Goal: Task Accomplishment & Management: Use online tool/utility

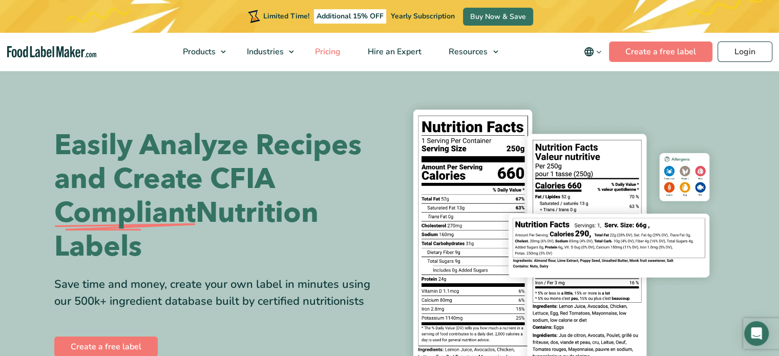
click at [325, 51] on span "Pricing" at bounding box center [327, 51] width 30 height 11
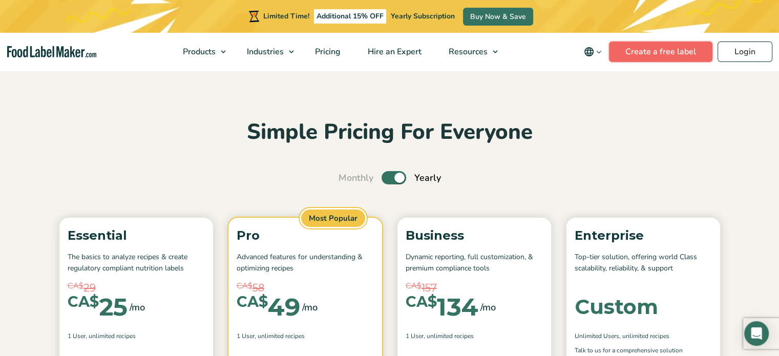
click at [664, 49] on link "Create a free label" at bounding box center [660, 51] width 103 height 20
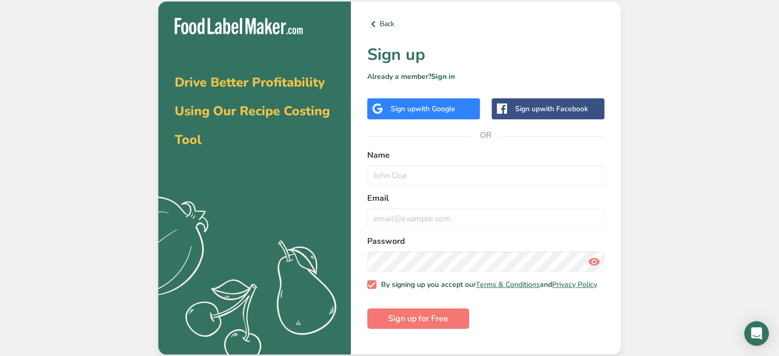
click at [432, 108] on span "with Google" at bounding box center [435, 109] width 40 height 10
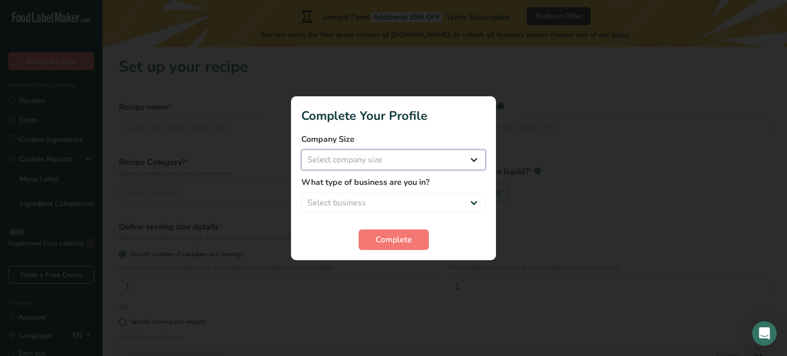
click at [471, 159] on select "Select company size Fewer than 10 Employees 10 to 50 Employees 51 to 500 Employ…" at bounding box center [393, 160] width 184 height 20
select select "1"
click at [301, 150] on select "Select company size Fewer than 10 Employees 10 to 50 Employees 51 to 500 Employ…" at bounding box center [393, 160] width 184 height 20
click at [428, 195] on select "Select business Packaged Food Manufacturer Restaurant & Cafe Bakery Meal Plans …" at bounding box center [393, 203] width 184 height 20
select select "1"
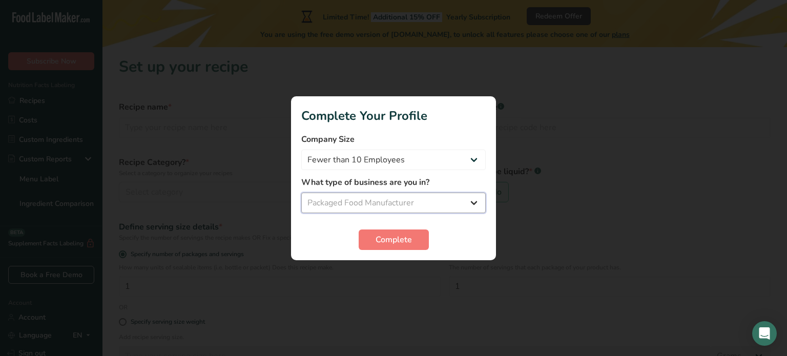
click at [301, 193] on select "Select business Packaged Food Manufacturer Restaurant & Cafe Bakery Meal Plans …" at bounding box center [393, 203] width 184 height 20
click at [397, 242] on span "Complete" at bounding box center [394, 240] width 36 height 12
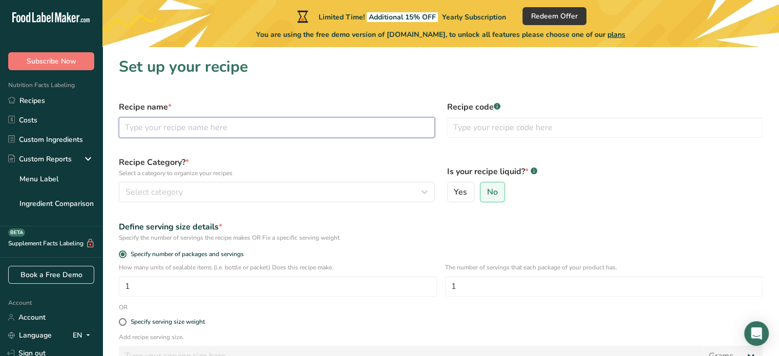
click at [206, 129] on input "text" at bounding box center [277, 127] width 316 height 20
type input "Blueberry Turmeric Ginger"
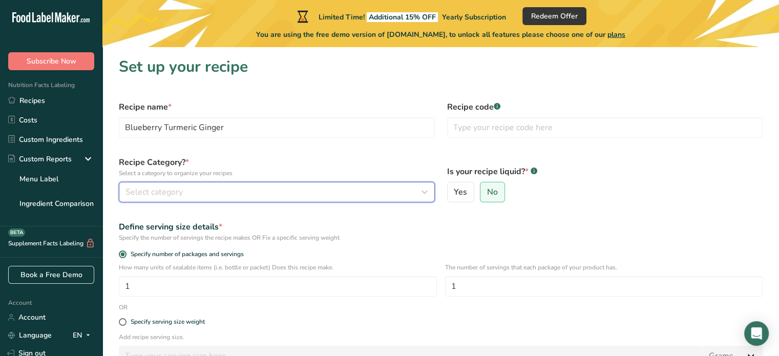
click at [207, 196] on div "Select category" at bounding box center [274, 192] width 297 height 12
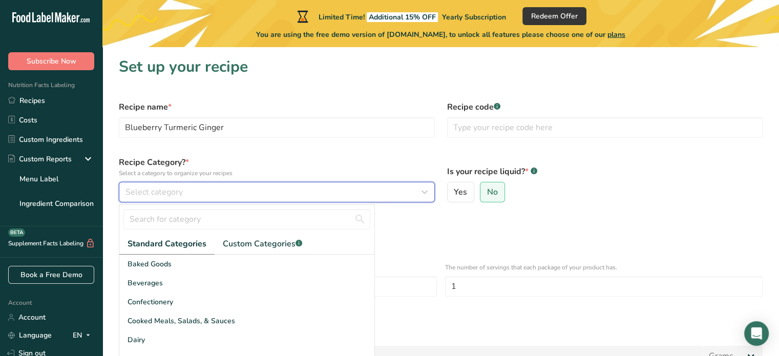
click at [319, 190] on div "Select category" at bounding box center [274, 192] width 297 height 12
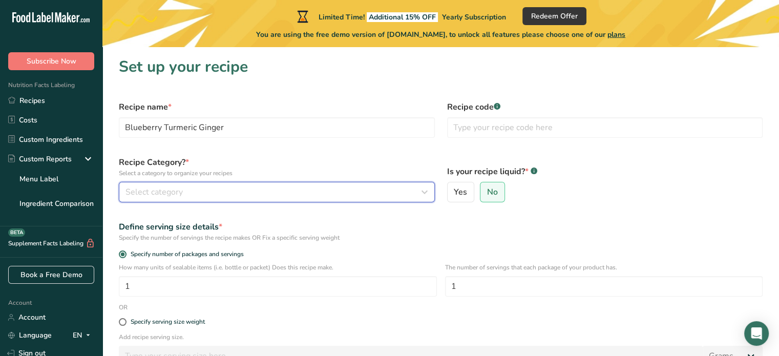
click at [421, 192] on icon "button" at bounding box center [425, 192] width 12 height 18
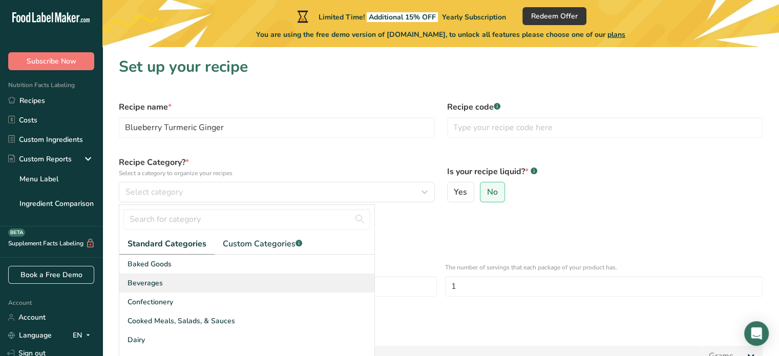
click at [146, 285] on span "Beverages" at bounding box center [145, 283] width 35 height 11
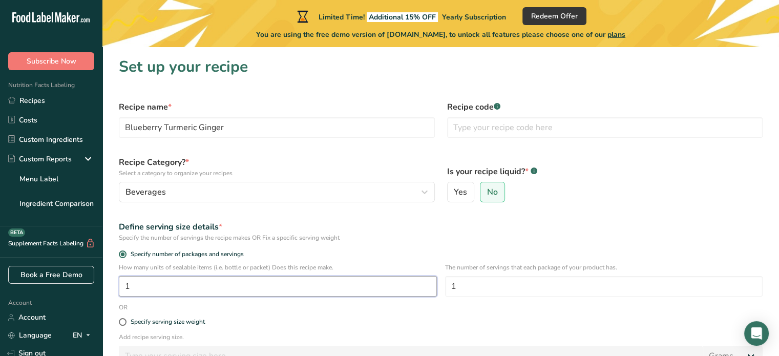
drag, startPoint x: 156, startPoint y: 285, endPoint x: 113, endPoint y: 283, distance: 43.1
click at [113, 283] on div "How many units of sealable items (i.e. bottle or packet) Does this recipe make.…" at bounding box center [441, 283] width 656 height 40
type input "250"
click at [121, 321] on span at bounding box center [123, 322] width 8 height 8
click at [121, 321] on input "Specify serving size weight" at bounding box center [122, 322] width 7 height 7
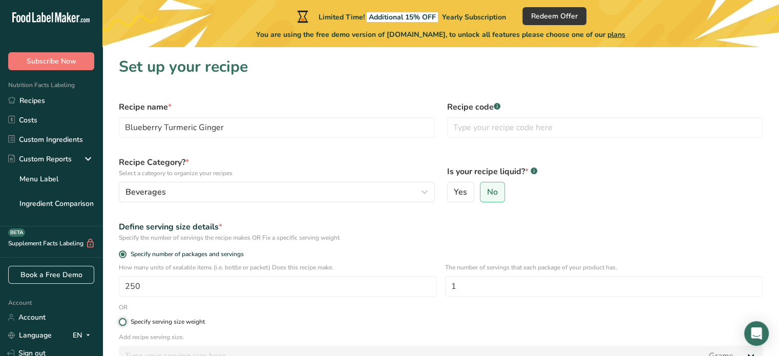
radio input "true"
radio input "false"
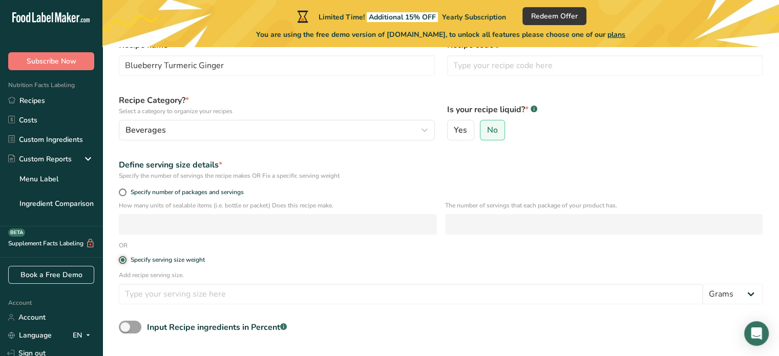
scroll to position [66, 0]
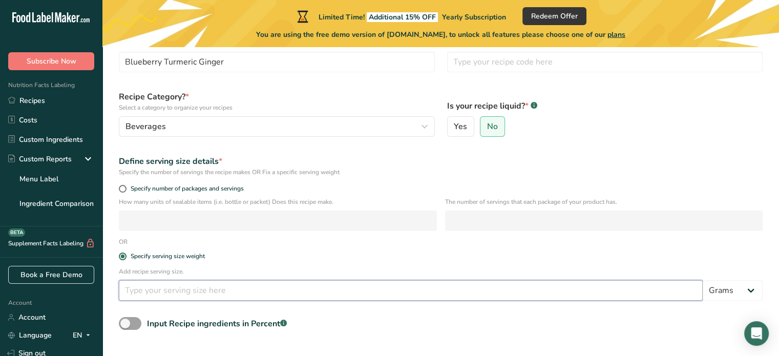
click at [216, 292] on input "number" at bounding box center [411, 290] width 584 height 20
type input "60"
click at [749, 287] on select "Grams kg mg mcg lb oz l mL fl oz tbsp tsp cup qt gallon" at bounding box center [733, 290] width 60 height 20
select select "17"
click at [703, 280] on select "Grams kg mg mcg lb oz l mL fl oz tbsp tsp cup qt gallon" at bounding box center [733, 290] width 60 height 20
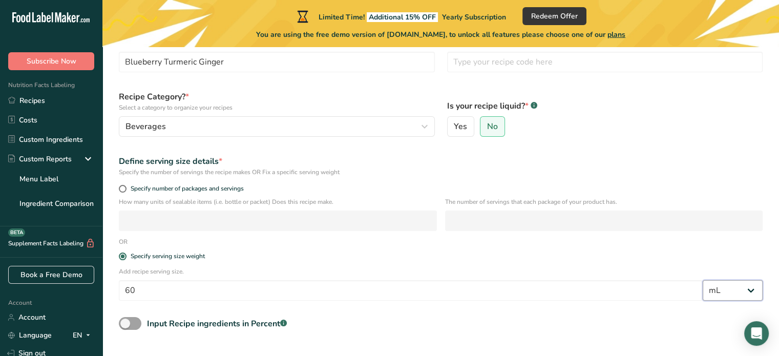
select select "22"
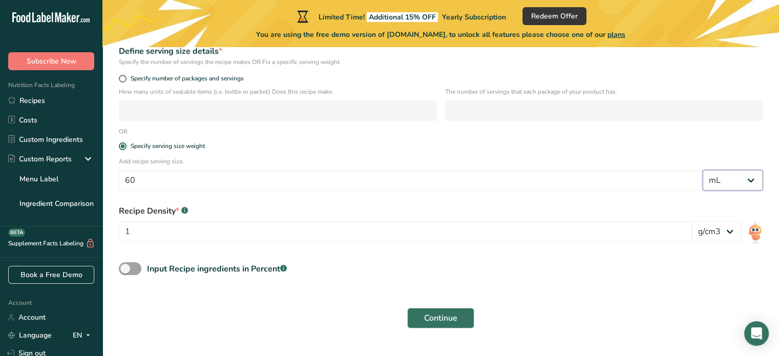
scroll to position [178, 0]
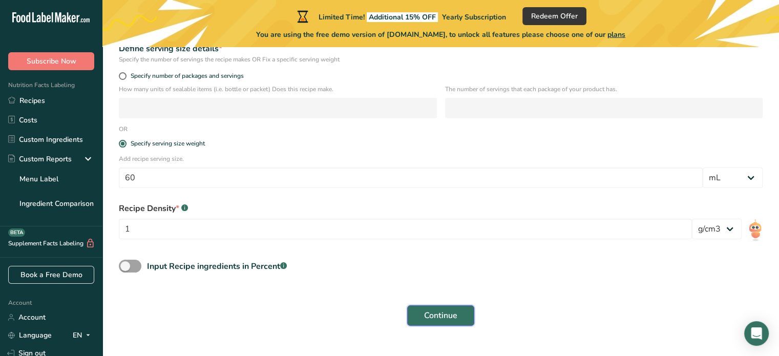
click at [447, 318] on span "Continue" at bounding box center [440, 315] width 33 height 12
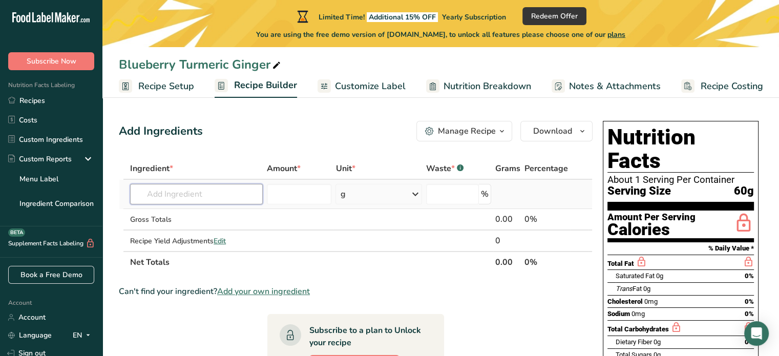
click at [246, 196] on input "text" at bounding box center [196, 194] width 133 height 20
type input "water purified"
click at [231, 214] on div "Purified Water" at bounding box center [188, 215] width 100 height 11
type input "Purified Water"
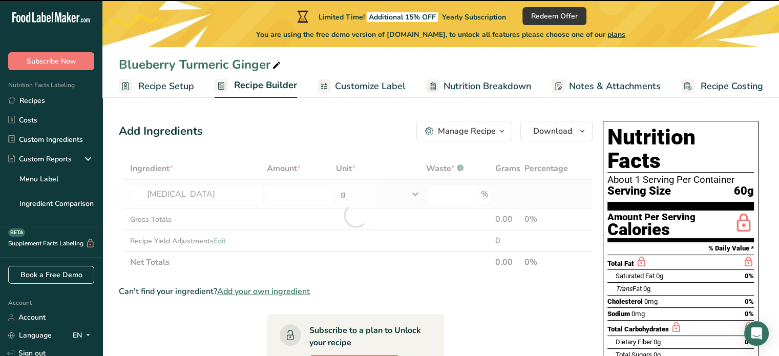
type input "0"
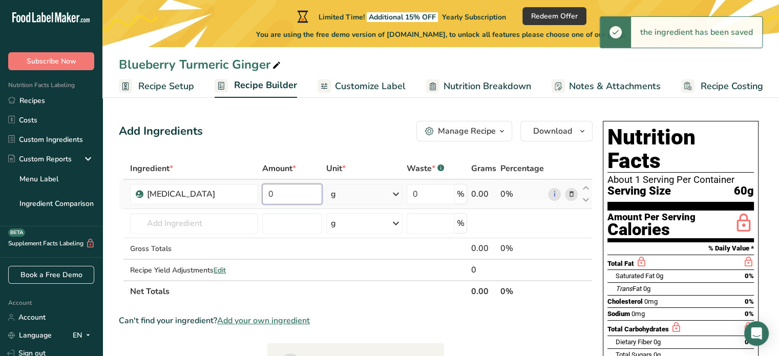
drag, startPoint x: 301, startPoint y: 193, endPoint x: 262, endPoint y: 194, distance: 38.5
click at [262, 194] on input "0" at bounding box center [292, 194] width 60 height 20
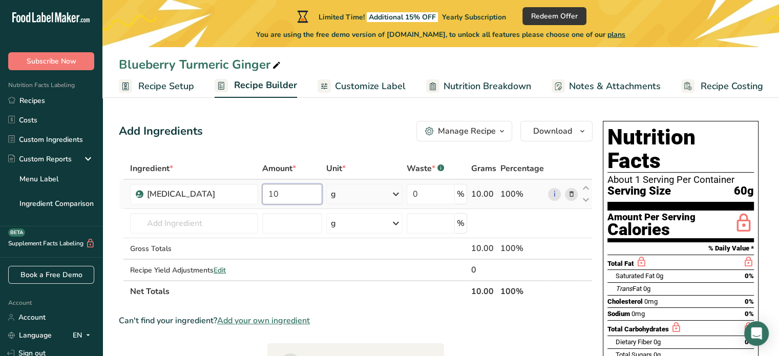
type input "10"
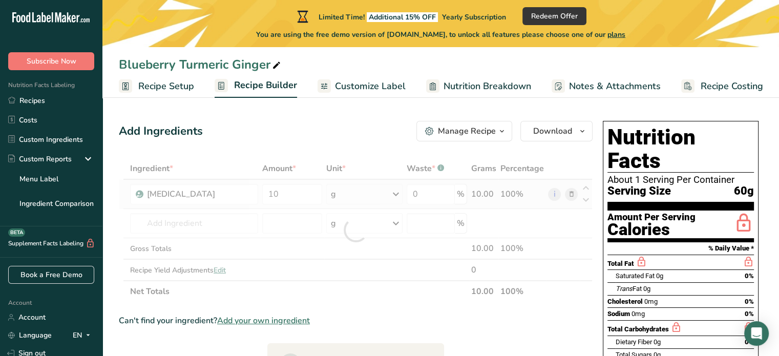
click at [394, 195] on div "Ingredient * Amount * Unit * Waste * .a-a{fill:#347362;}.b-a{fill:#fff;} Grams …" at bounding box center [356, 230] width 474 height 144
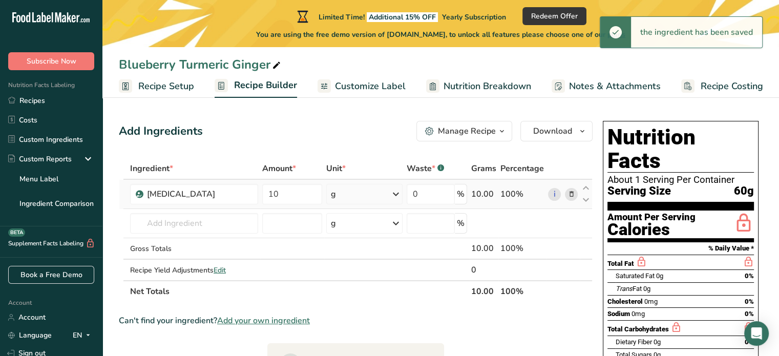
click at [394, 195] on icon at bounding box center [396, 194] width 12 height 18
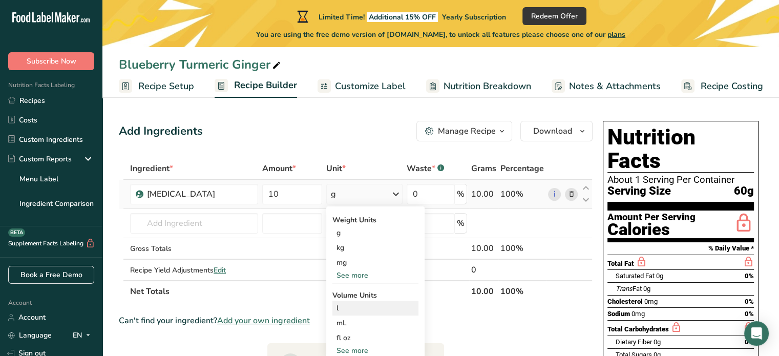
click at [360, 306] on div "l" at bounding box center [376, 308] width 78 height 11
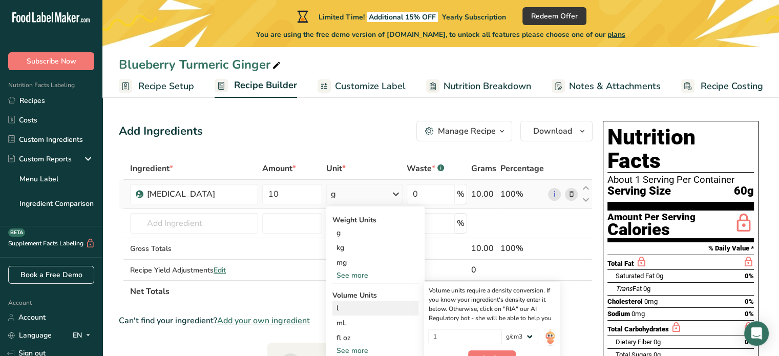
click at [365, 307] on div "l" at bounding box center [376, 308] width 78 height 11
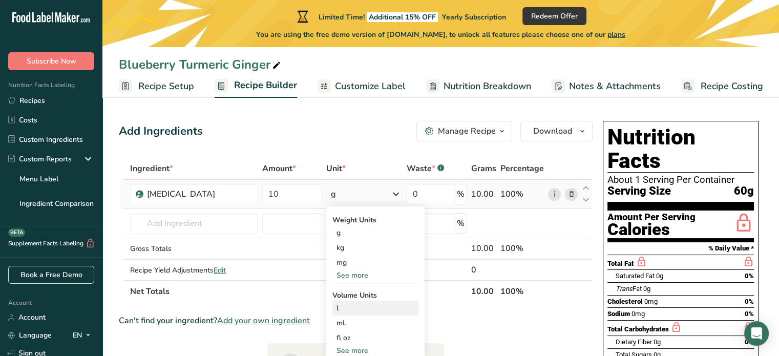
click at [362, 307] on div "l" at bounding box center [376, 308] width 78 height 11
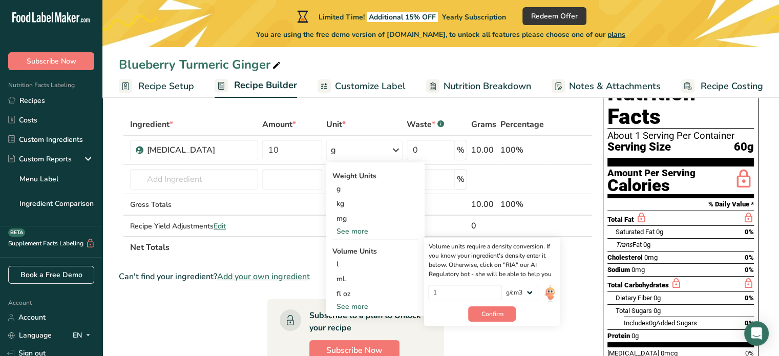
scroll to position [48, 0]
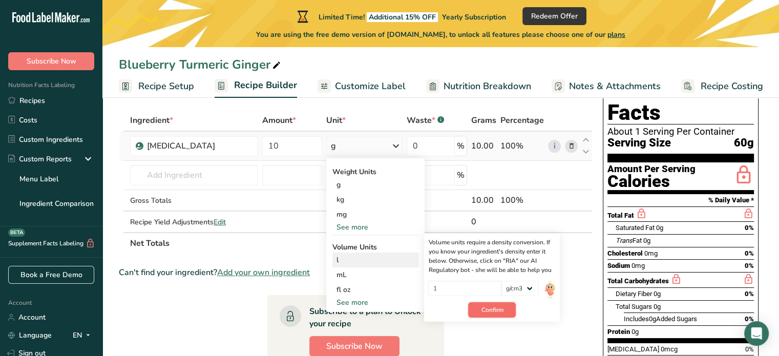
click at [501, 311] on span "Confirm" at bounding box center [492, 309] width 22 height 9
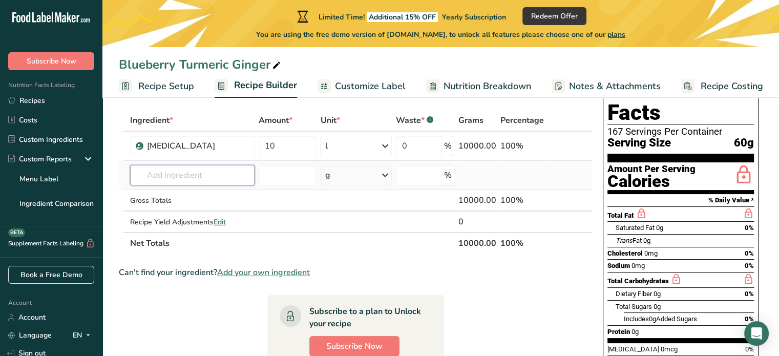
click at [215, 181] on input "text" at bounding box center [192, 175] width 124 height 20
type input "apple cider"
click at [223, 197] on div "Apple Cider Vinegar" at bounding box center [184, 196] width 92 height 11
type input "Apple Cider Vinegar"
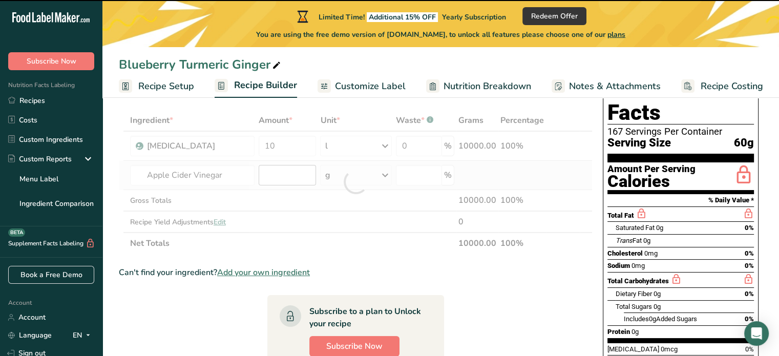
type input "0"
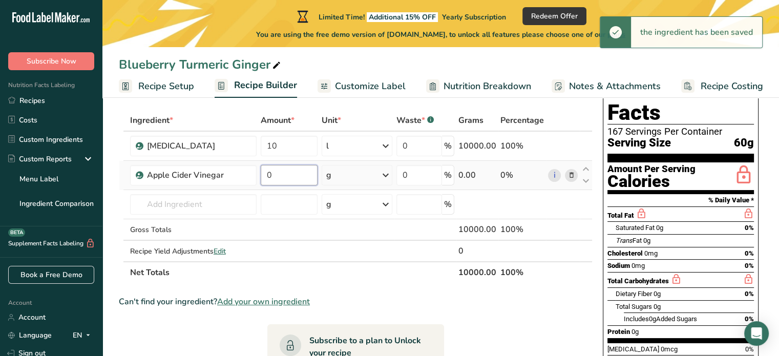
click at [290, 174] on input "0" at bounding box center [289, 175] width 57 height 20
drag, startPoint x: 290, startPoint y: 174, endPoint x: 251, endPoint y: 177, distance: 39.5
click at [251, 177] on tr "Apple Cider Vinegar 0 g Weight Units g kg mg See more Volume Units l Volume uni…" at bounding box center [355, 175] width 473 height 29
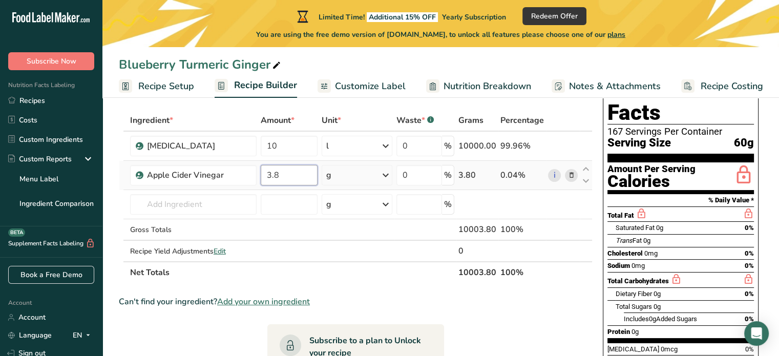
type input "3.8"
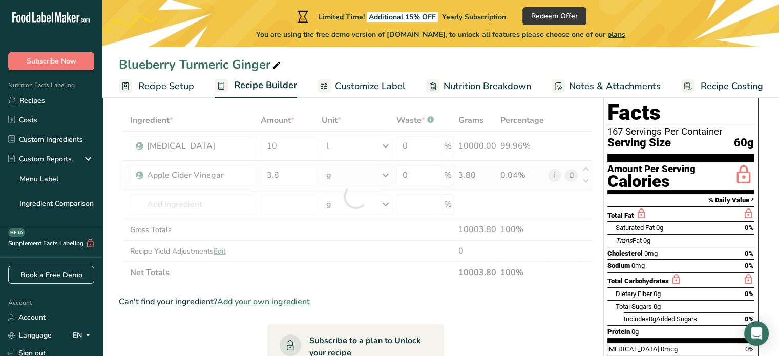
click at [390, 174] on div "Ingredient * Amount * Unit * Waste * .a-a{fill:#347362;}.b-a{fill:#fff;} Grams …" at bounding box center [356, 197] width 474 height 174
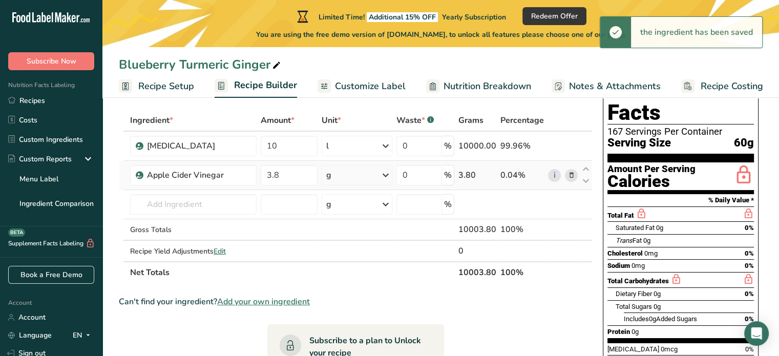
click at [386, 174] on icon at bounding box center [386, 175] width 12 height 18
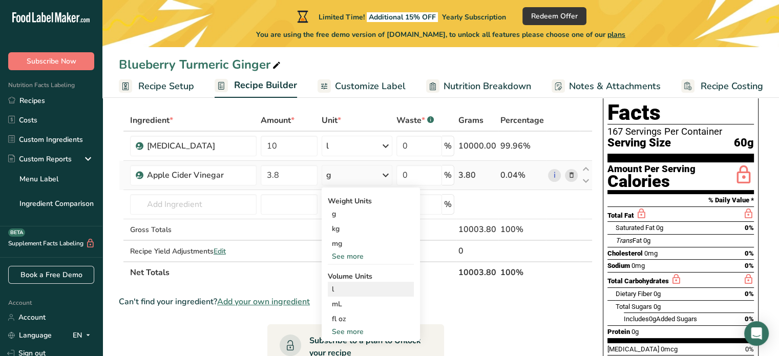
click at [351, 291] on div "l" at bounding box center [371, 289] width 78 height 11
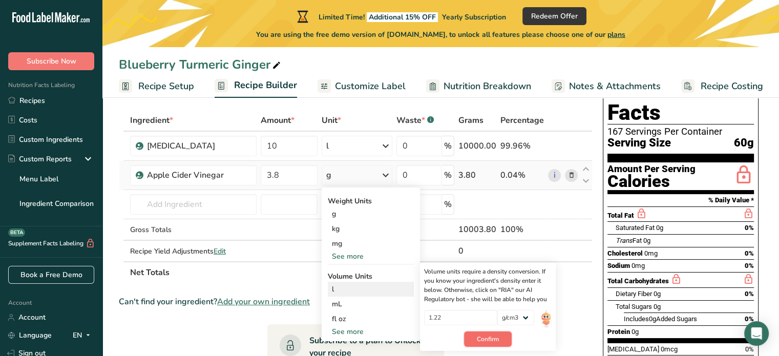
click at [481, 339] on span "Confirm" at bounding box center [488, 339] width 22 height 9
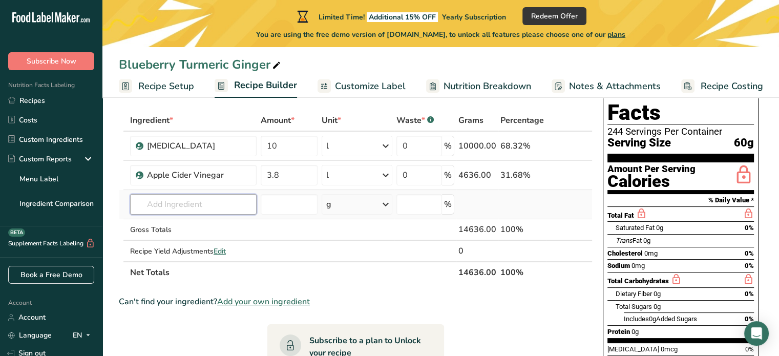
click at [197, 202] on input "text" at bounding box center [193, 204] width 127 height 20
type input "acacia"
click at [188, 227] on p "Acacia gum; gum arabic (E414)" at bounding box center [193, 225] width 110 height 11
type input "Acacia gum; gum arabic (E414)"
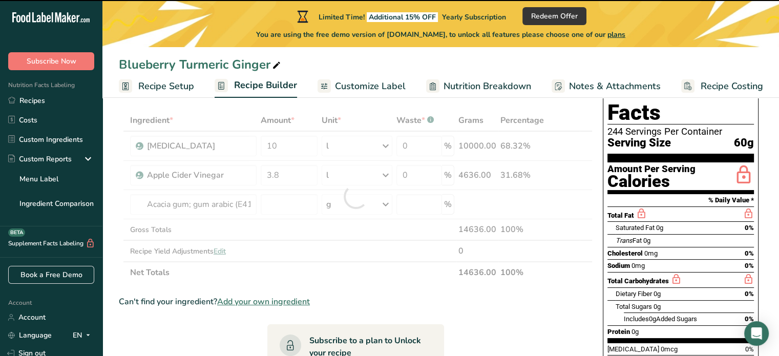
type input "0"
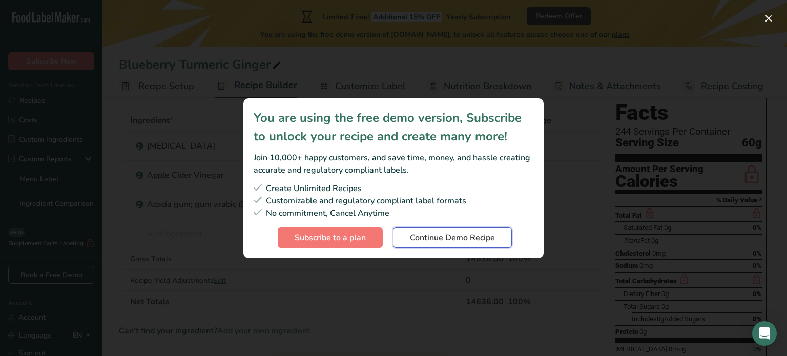
click at [441, 241] on span "Continue Demo Recipe" at bounding box center [452, 238] width 85 height 12
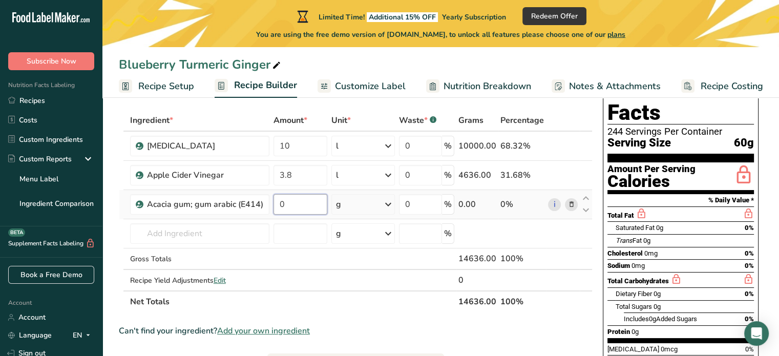
click at [307, 207] on input "0" at bounding box center [301, 204] width 54 height 20
drag, startPoint x: 307, startPoint y: 207, endPoint x: 264, endPoint y: 204, distance: 42.7
click at [264, 204] on tr "Acacia gum; gum arabic (E414) 0 g Portions 100 gram Weight Units g kg mg See mo…" at bounding box center [355, 204] width 473 height 29
type input "100"
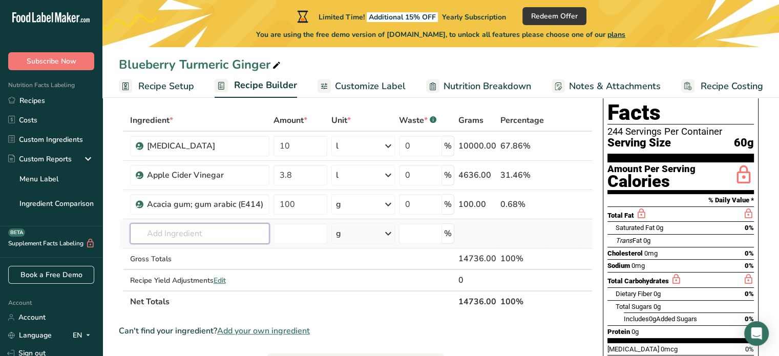
click at [210, 231] on div "Ingredient * Amount * Unit * Waste * .a-a{fill:#347362;}.b-a{fill:#fff;} Grams …" at bounding box center [356, 211] width 474 height 203
type input "ginger juice with citric"
click at [364, 246] on td "g Weight Units g kg mg See more Volume Units l Volume units require a density c…" at bounding box center [363, 233] width 68 height 29
click at [250, 236] on input "text" at bounding box center [199, 233] width 139 height 20
type input "ginger ju"
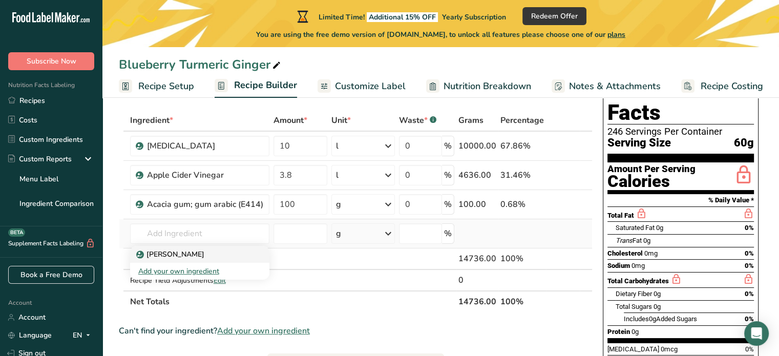
click at [191, 251] on div "Ginger Juice" at bounding box center [191, 254] width 107 height 11
type input "Ginger Juice"
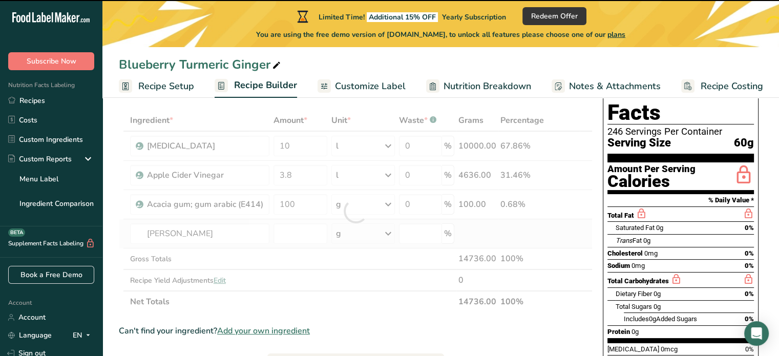
type input "0"
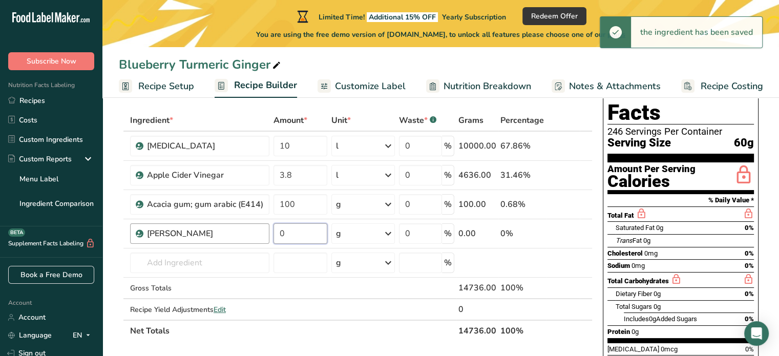
drag, startPoint x: 316, startPoint y: 233, endPoint x: 268, endPoint y: 234, distance: 47.6
click at [268, 234] on tr "Ginger Juice 0 g Weight Units g kg mg See more Volume Units l Volume units requ…" at bounding box center [355, 233] width 473 height 29
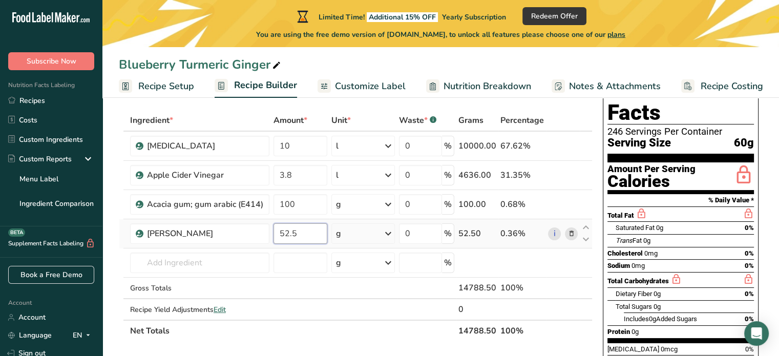
drag, startPoint x: 300, startPoint y: 235, endPoint x: 278, endPoint y: 234, distance: 22.6
click at [278, 234] on input "52.5" at bounding box center [301, 233] width 54 height 20
type input "1.55"
click at [386, 232] on div "Ingredient * Amount * Unit * Waste * .a-a{fill:#347362;}.b-a{fill:#fff;} Grams …" at bounding box center [356, 226] width 474 height 232
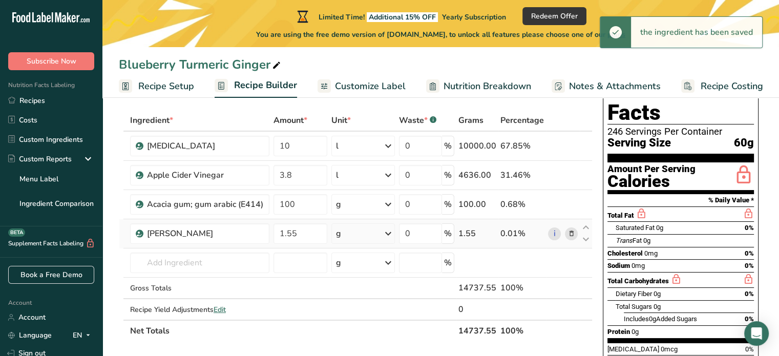
click at [390, 231] on icon at bounding box center [388, 233] width 12 height 18
click at [363, 346] on div "l" at bounding box center [381, 347] width 78 height 11
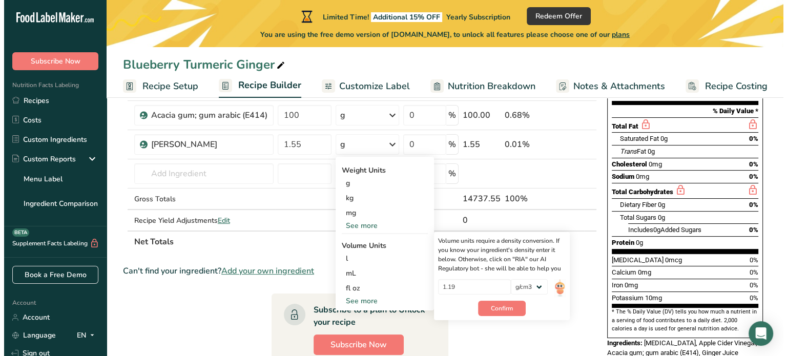
scroll to position [139, 0]
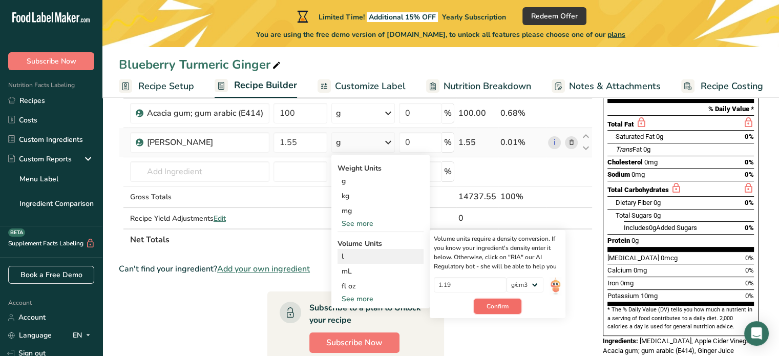
click at [489, 306] on span "Confirm" at bounding box center [498, 306] width 22 height 9
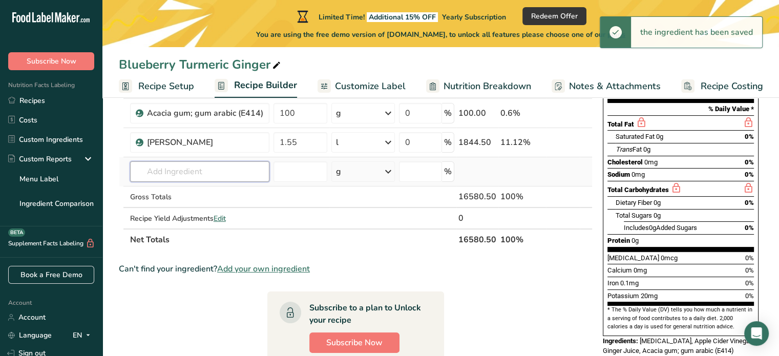
click at [195, 173] on input "text" at bounding box center [199, 171] width 139 height 20
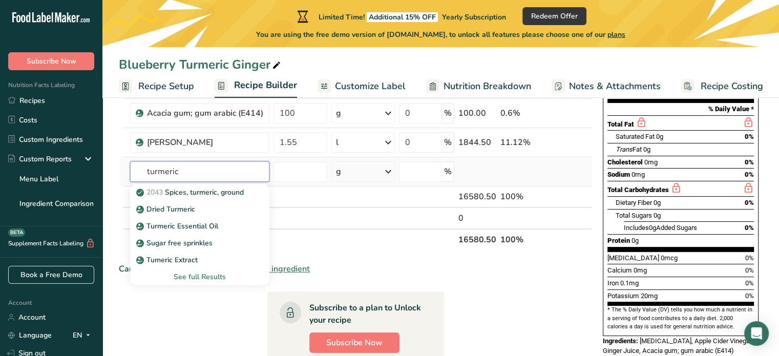
drag, startPoint x: 213, startPoint y: 172, endPoint x: 127, endPoint y: 173, distance: 85.6
click at [128, 173] on td "turmeric 2043 Spices, turmeric, ground Dried Turmeric Turmeric Essential Oil Su…" at bounding box center [199, 171] width 143 height 29
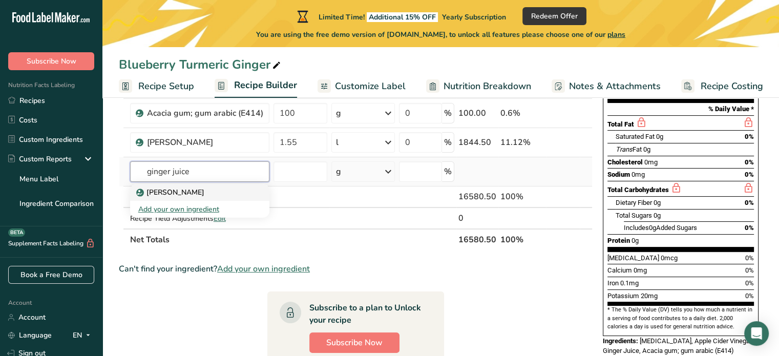
type input "ginger juice"
click at [155, 189] on p "Ginger Juice" at bounding box center [171, 192] width 66 height 11
type input "Ginger Juice"
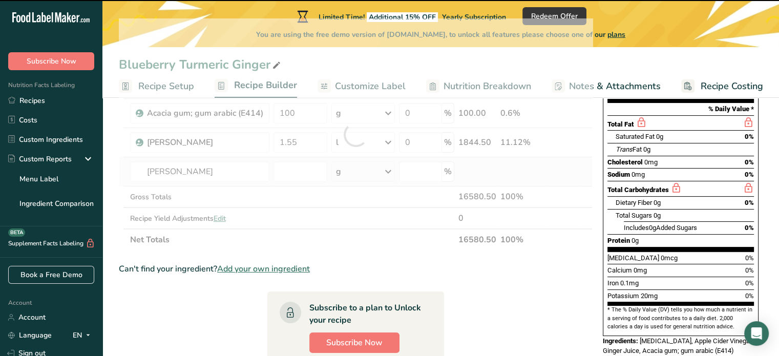
type input "0"
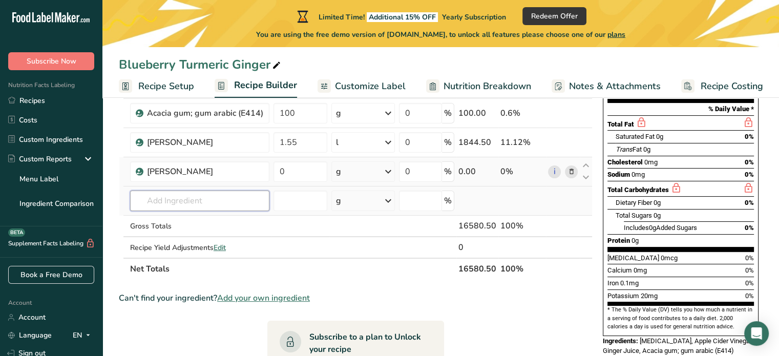
click at [228, 205] on input "text" at bounding box center [199, 201] width 139 height 20
type input "p"
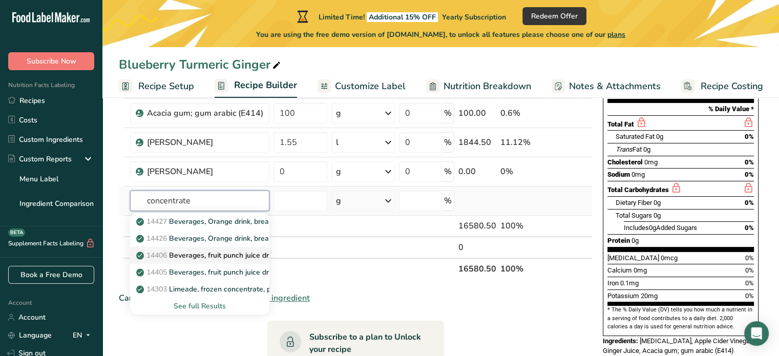
type input "concentrate"
click at [240, 255] on p "14406 Beverages, fruit punch juice drink, frozen concentrate, prepared with wat…" at bounding box center [276, 255] width 277 height 11
type input "Beverages, fruit punch juice drink, frozen concentrate, prepared with water"
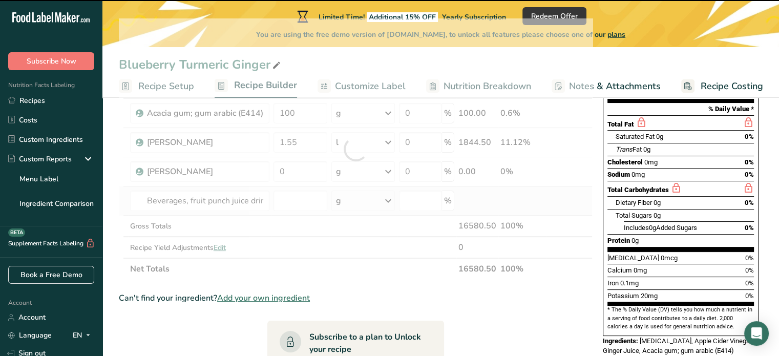
type input "0"
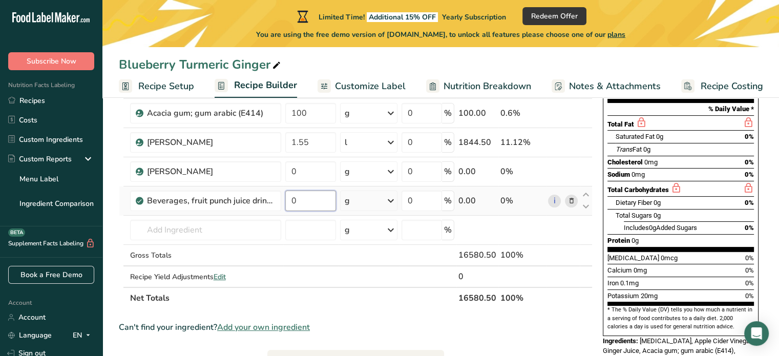
drag, startPoint x: 303, startPoint y: 196, endPoint x: 291, endPoint y: 196, distance: 11.8
click at [291, 196] on input "0" at bounding box center [310, 201] width 51 height 20
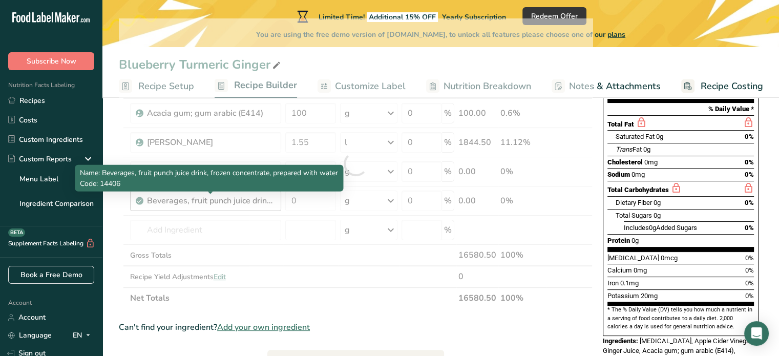
click at [250, 199] on div "Ingredient * Amount * Unit * Waste * .a-a{fill:#347362;}.b-a{fill:#fff;} Grams …" at bounding box center [356, 163] width 474 height 290
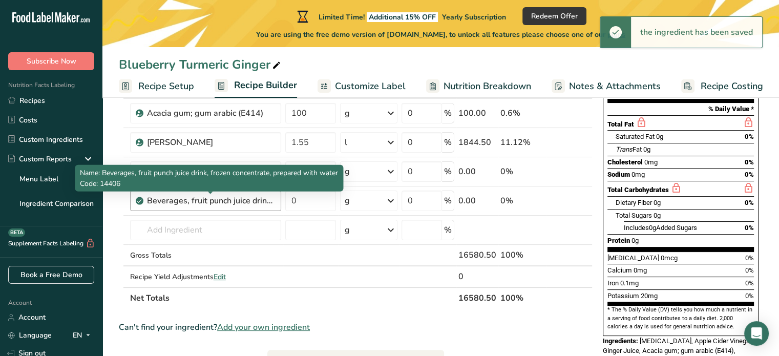
click at [273, 197] on div "Beverages, fruit punch juice drink, frozen concentrate, prepared with water" at bounding box center [211, 201] width 128 height 12
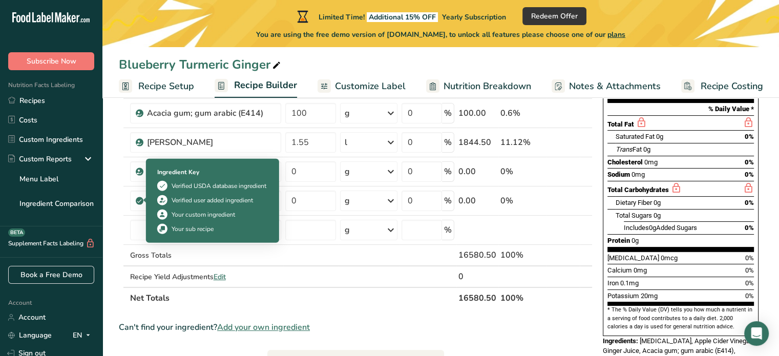
click at [139, 199] on icon at bounding box center [139, 200] width 6 height 9
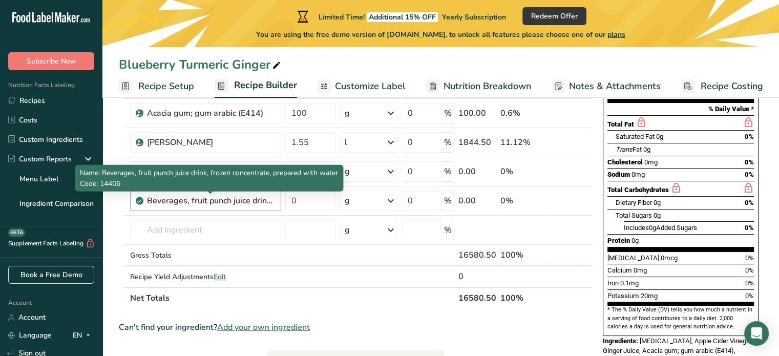
click at [164, 200] on div "Beverages, fruit punch juice drink, frozen concentrate, prepared with water" at bounding box center [211, 201] width 128 height 12
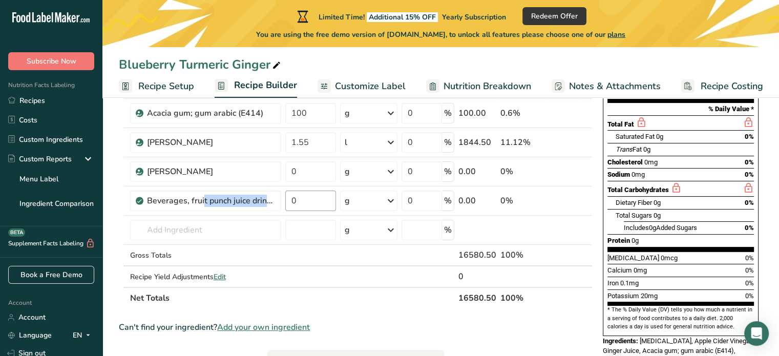
drag, startPoint x: 146, startPoint y: 197, endPoint x: 329, endPoint y: 202, distance: 183.5
click at [329, 202] on tr "Beverages, fruit punch juice drink, frozen concentrate, prepared with water 0 g…" at bounding box center [355, 200] width 473 height 29
click at [571, 198] on icon at bounding box center [571, 201] width 7 height 11
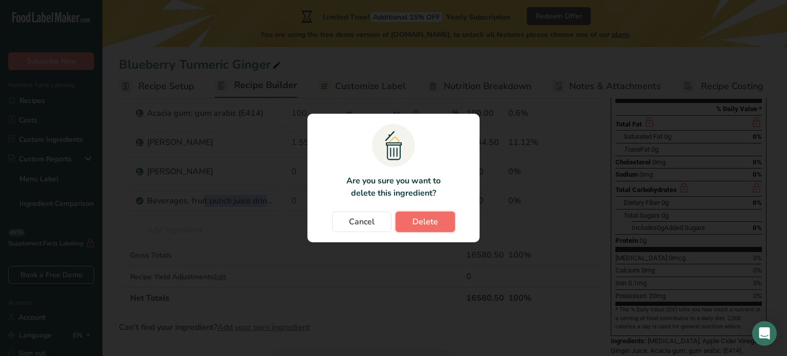
click at [415, 220] on span "Delete" at bounding box center [425, 222] width 26 height 12
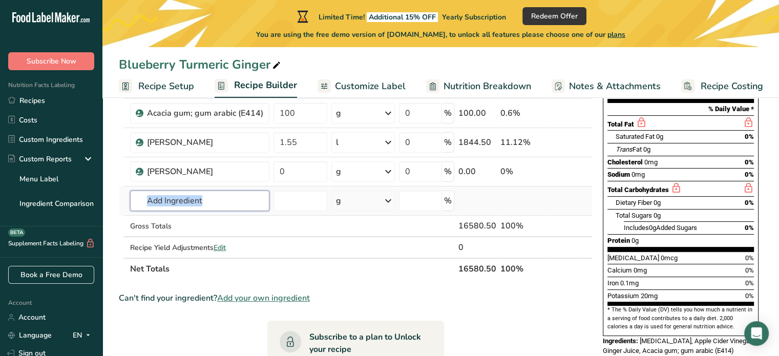
click at [187, 200] on input "text" at bounding box center [199, 201] width 139 height 20
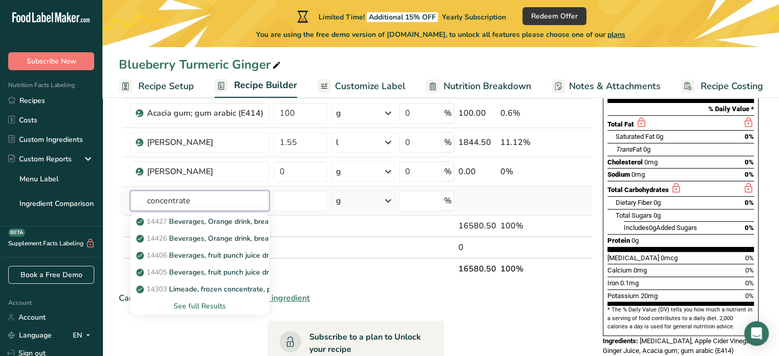
type input "concentrate"
click at [211, 306] on div "See full Results" at bounding box center [199, 306] width 123 height 11
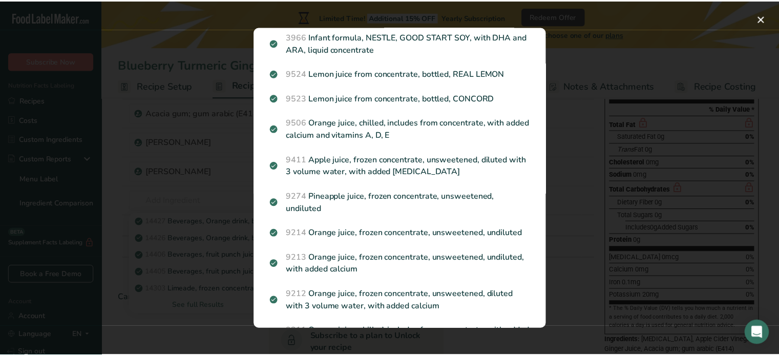
scroll to position [1392, 0]
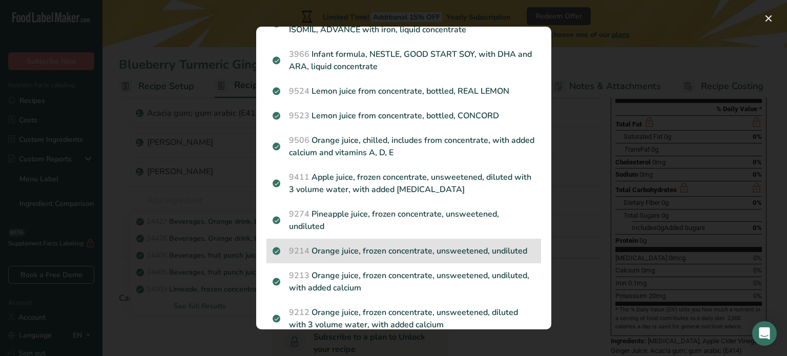
click at [402, 245] on p "9214 Orange juice, frozen concentrate, unsweetened, undiluted" at bounding box center [404, 251] width 262 height 12
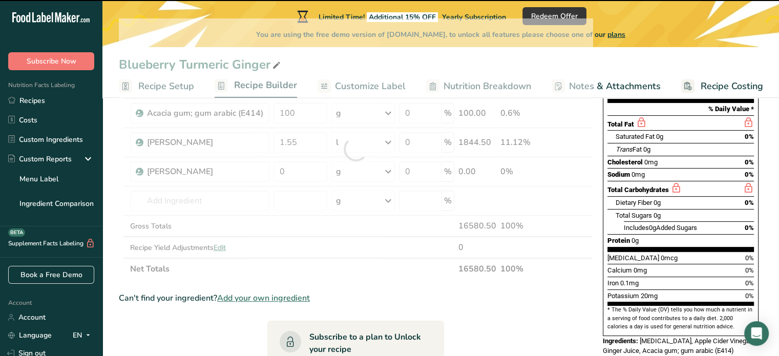
type input "0"
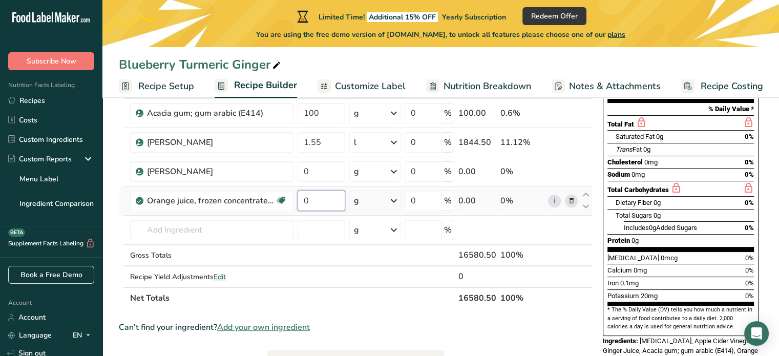
drag, startPoint x: 322, startPoint y: 200, endPoint x: 301, endPoint y: 196, distance: 20.8
click at [301, 196] on input "0" at bounding box center [322, 201] width 48 height 20
type input "1.2"
click at [393, 201] on div "Ingredient * Amount * Unit * Waste * .a-a{fill:#347362;}.b-a{fill:#fff;} Grams …" at bounding box center [356, 163] width 474 height 290
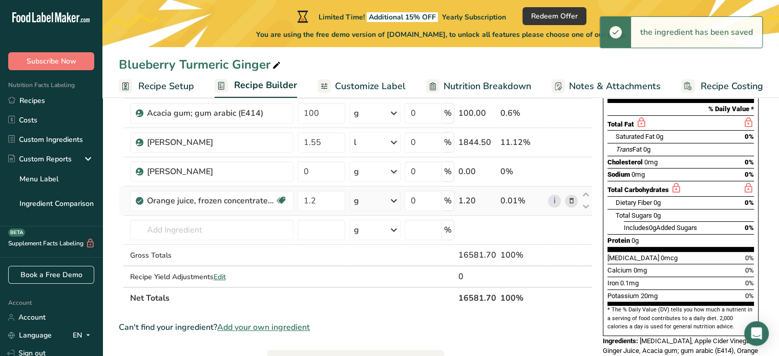
click at [393, 200] on icon at bounding box center [394, 201] width 12 height 18
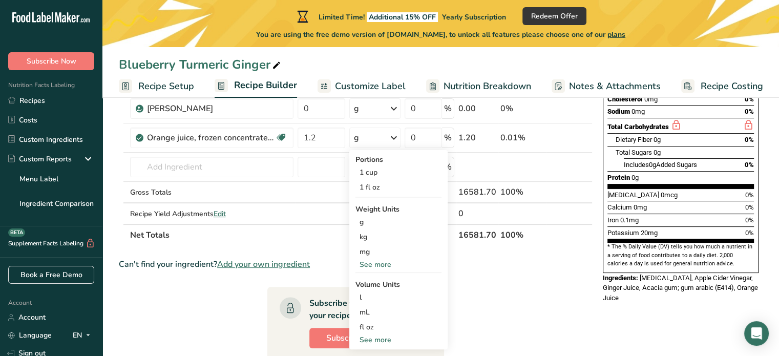
scroll to position [212, 0]
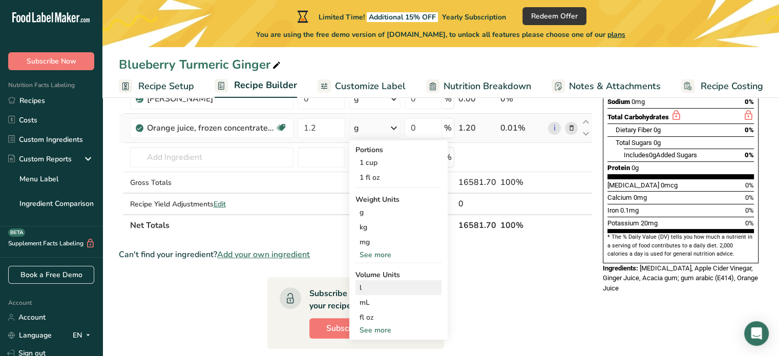
click at [386, 288] on div "l" at bounding box center [399, 287] width 78 height 11
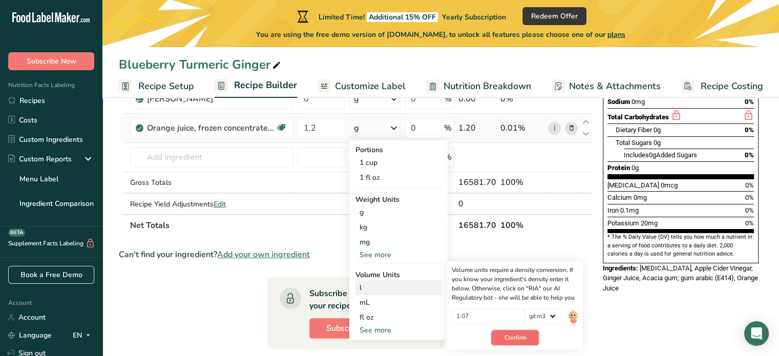
click at [501, 331] on button "Confirm" at bounding box center [515, 337] width 48 height 15
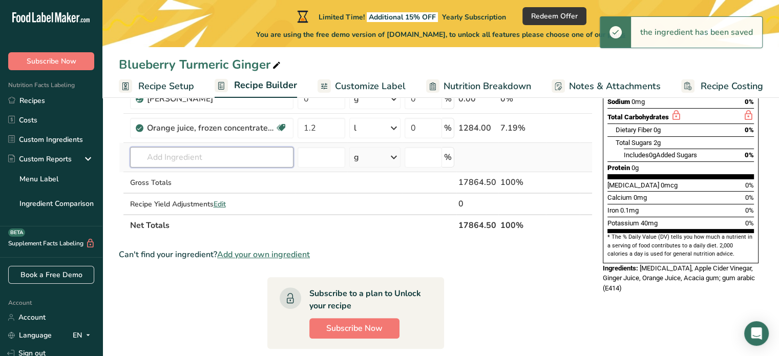
click at [205, 157] on input "text" at bounding box center [211, 157] width 163 height 20
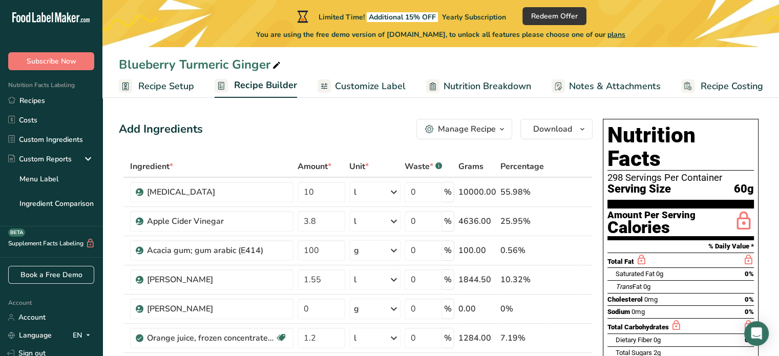
scroll to position [0, 0]
